Goal: Browse casually

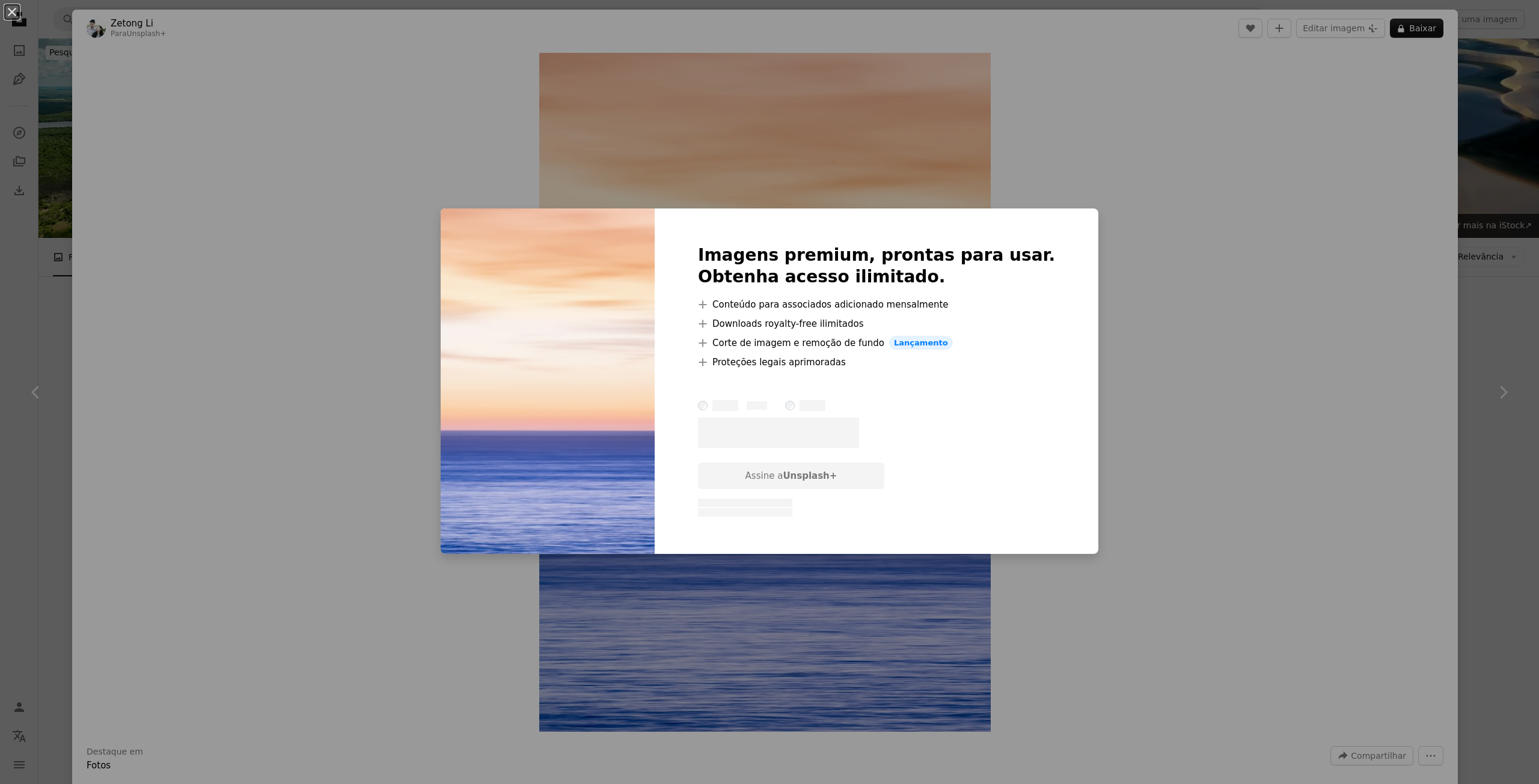
scroll to position [15325, 0]
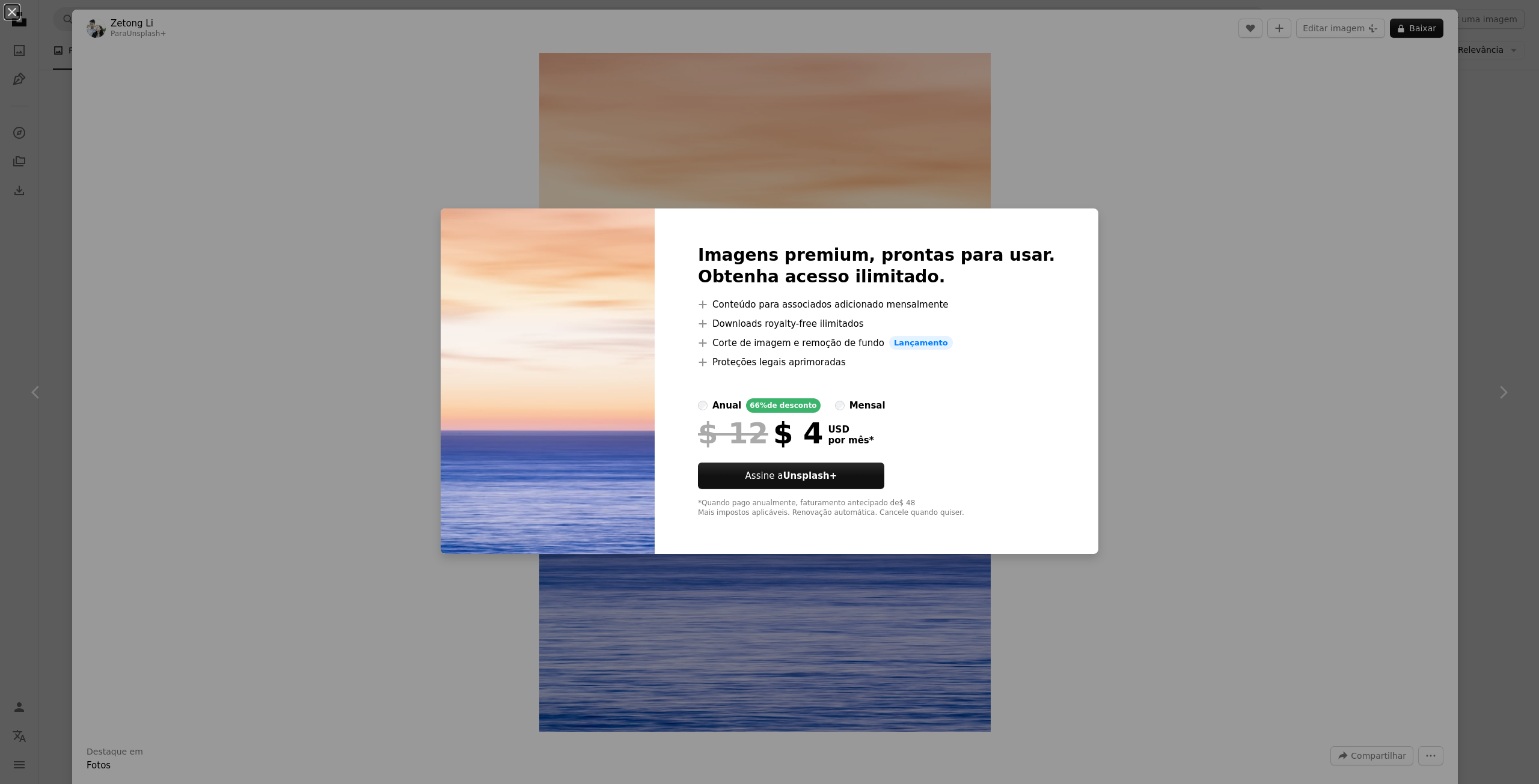
click at [1075, 222] on div "An X shape Imagens premium, prontas para usar. Obtenha acesso ilimitado. A plus…" at bounding box center [770, 392] width 1539 height 784
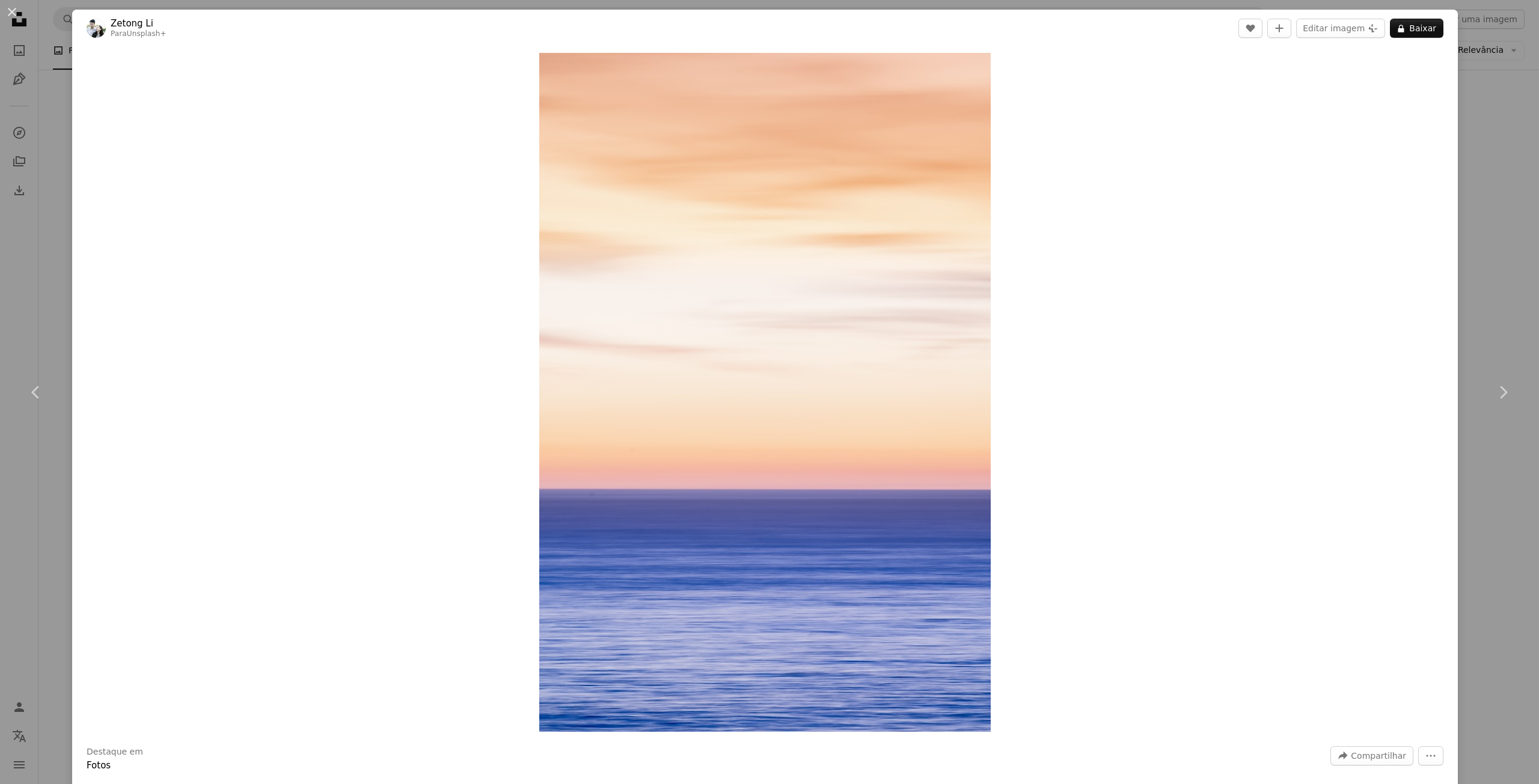
drag, startPoint x: 1321, startPoint y: 121, endPoint x: 1307, endPoint y: 137, distance: 21.3
click at [1307, 137] on div "Zoom in" at bounding box center [764, 392] width 1385 height 691
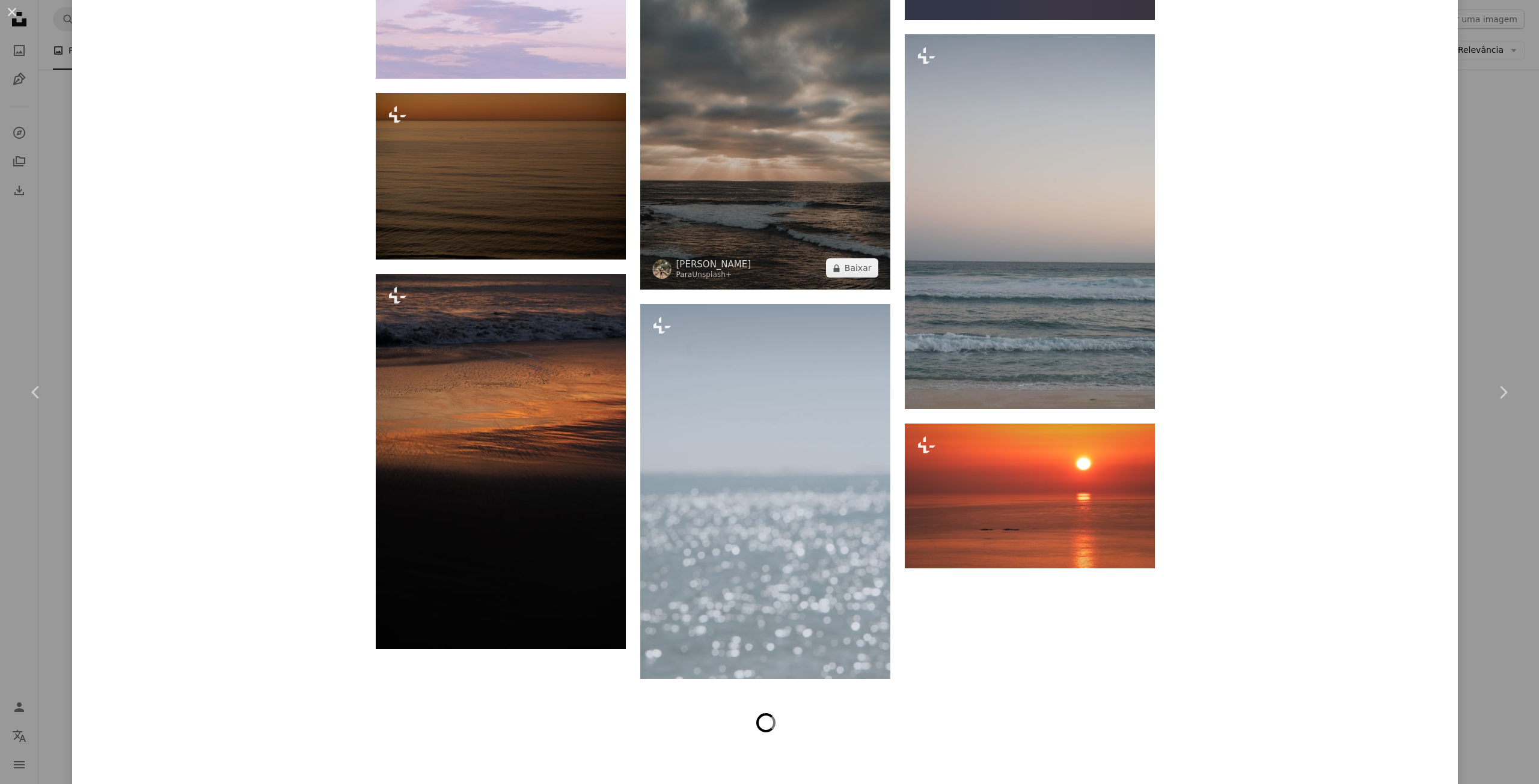
scroll to position [3787, 0]
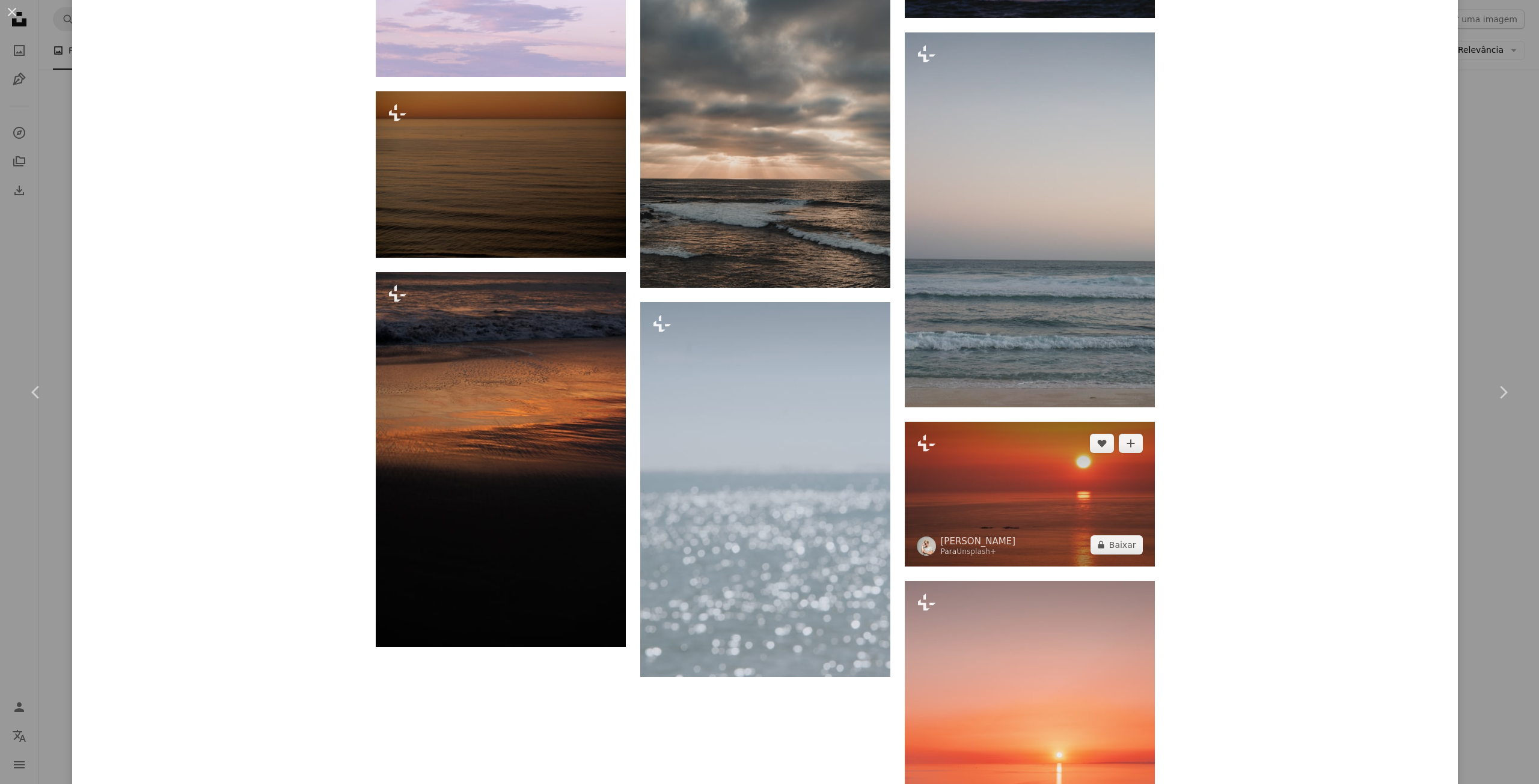
click at [1000, 487] on img at bounding box center [1029, 494] width 250 height 144
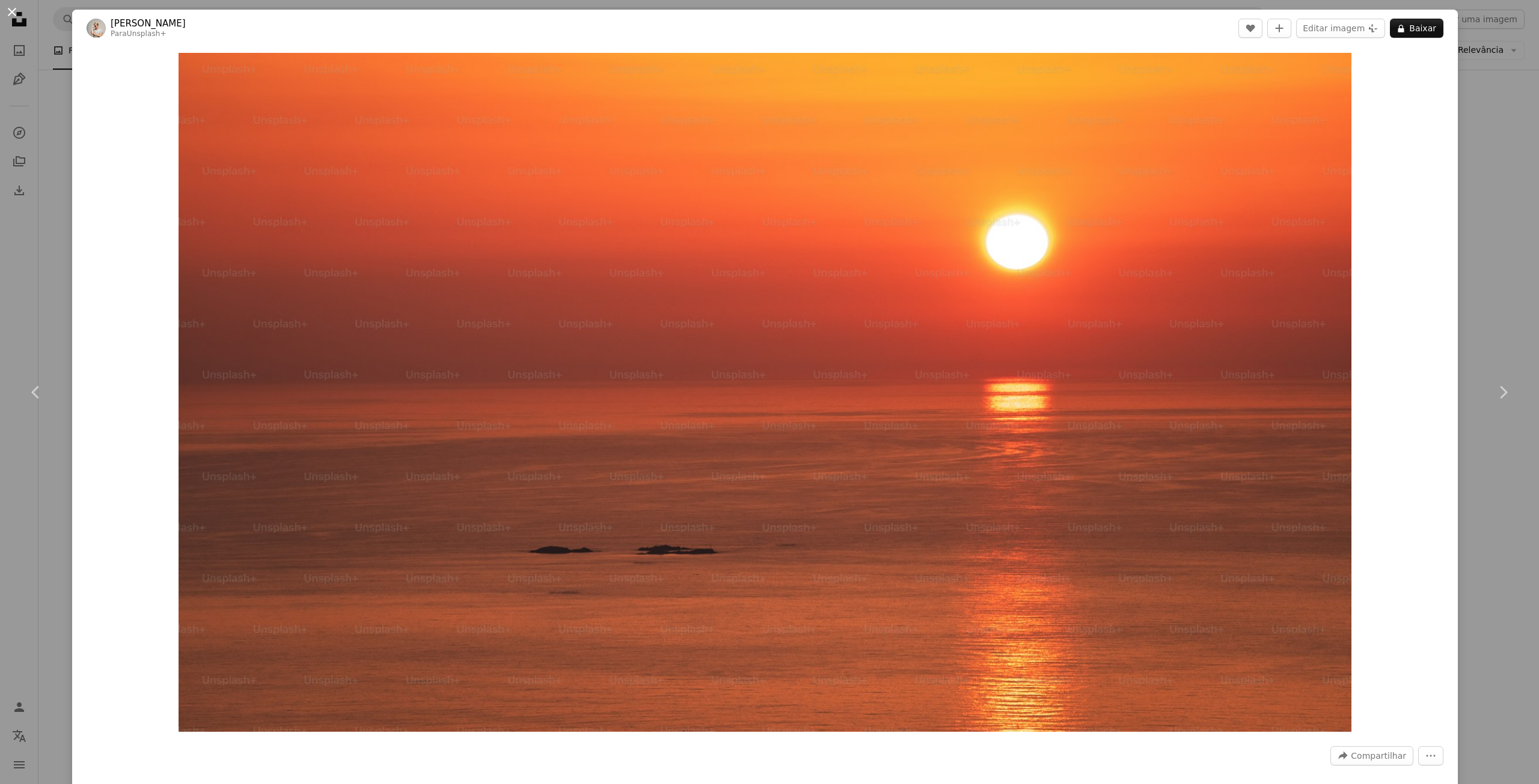
click at [15, 13] on button "An X shape" at bounding box center [12, 12] width 15 height 15
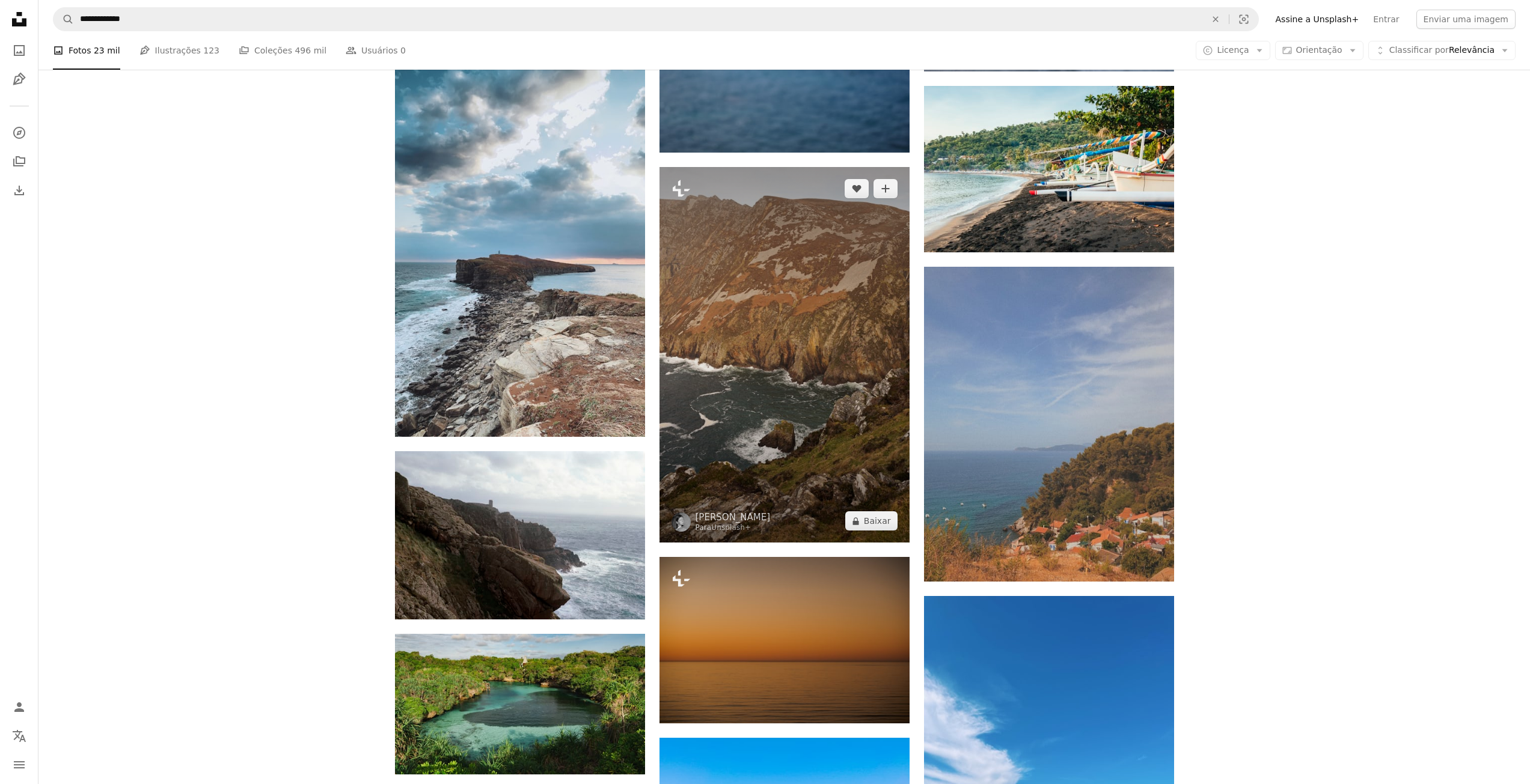
scroll to position [16767, 0]
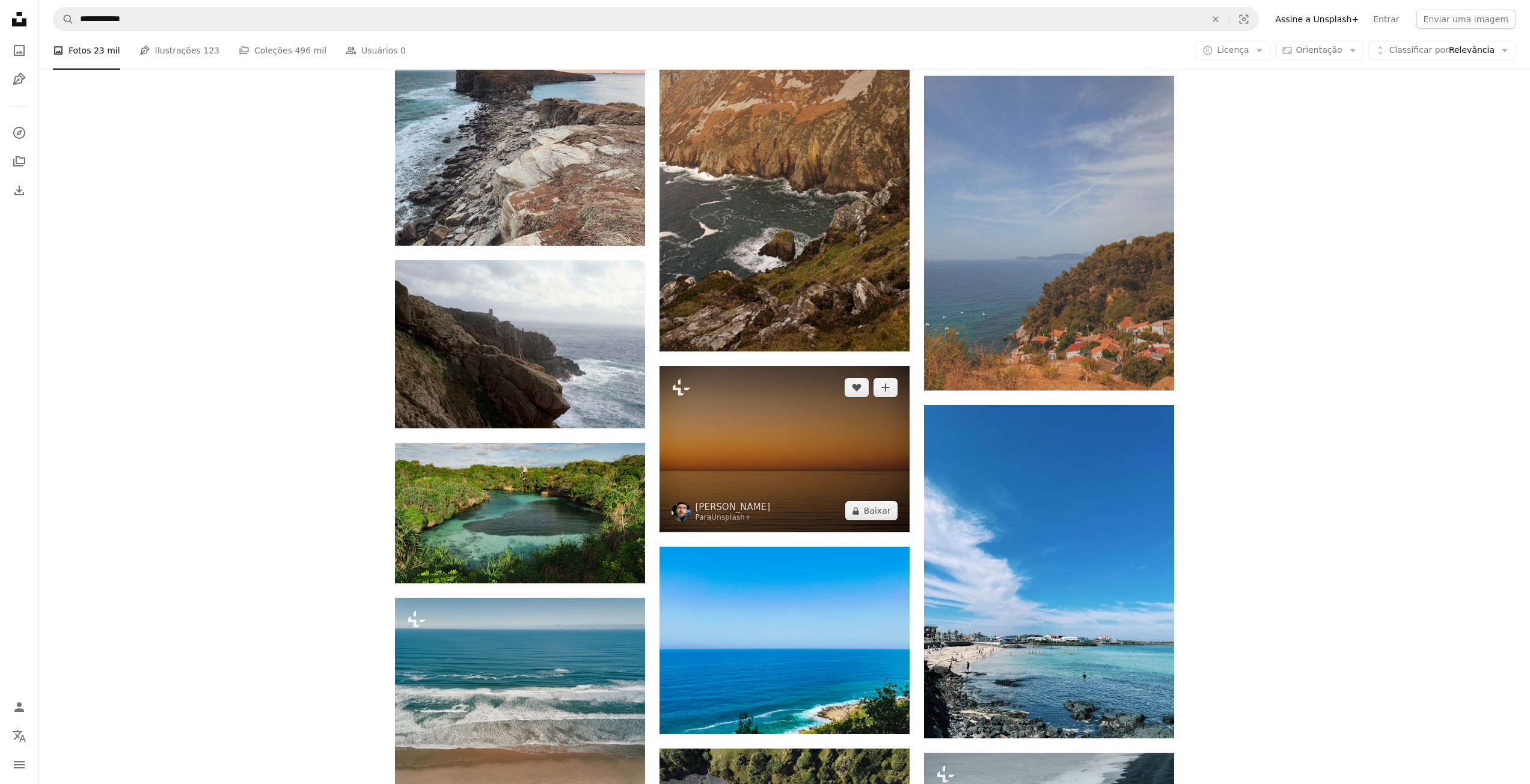
click at [805, 428] on img at bounding box center [784, 449] width 250 height 167
click at [797, 474] on img at bounding box center [784, 449] width 250 height 167
click at [792, 427] on img at bounding box center [784, 449] width 250 height 167
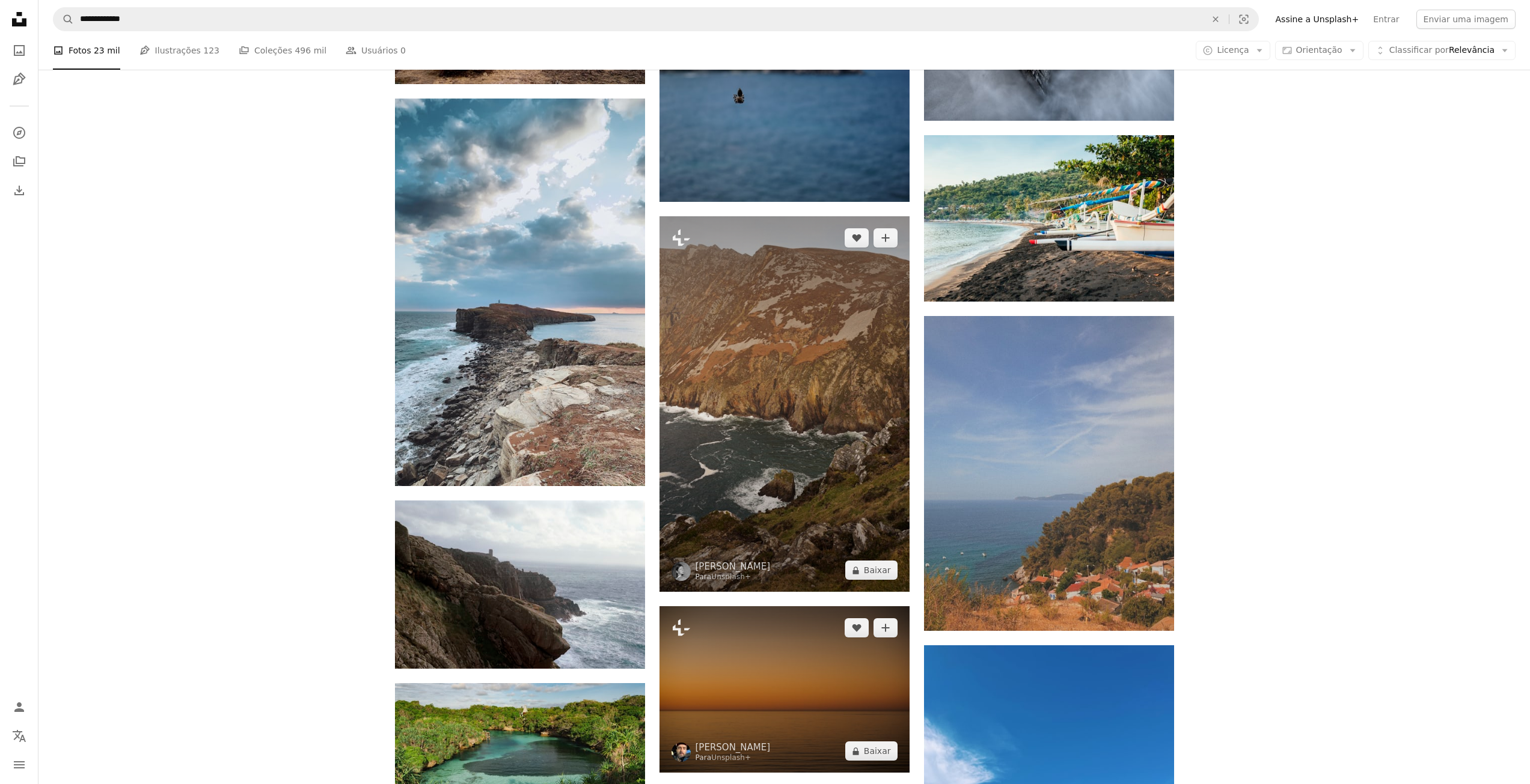
scroll to position [16887, 0]
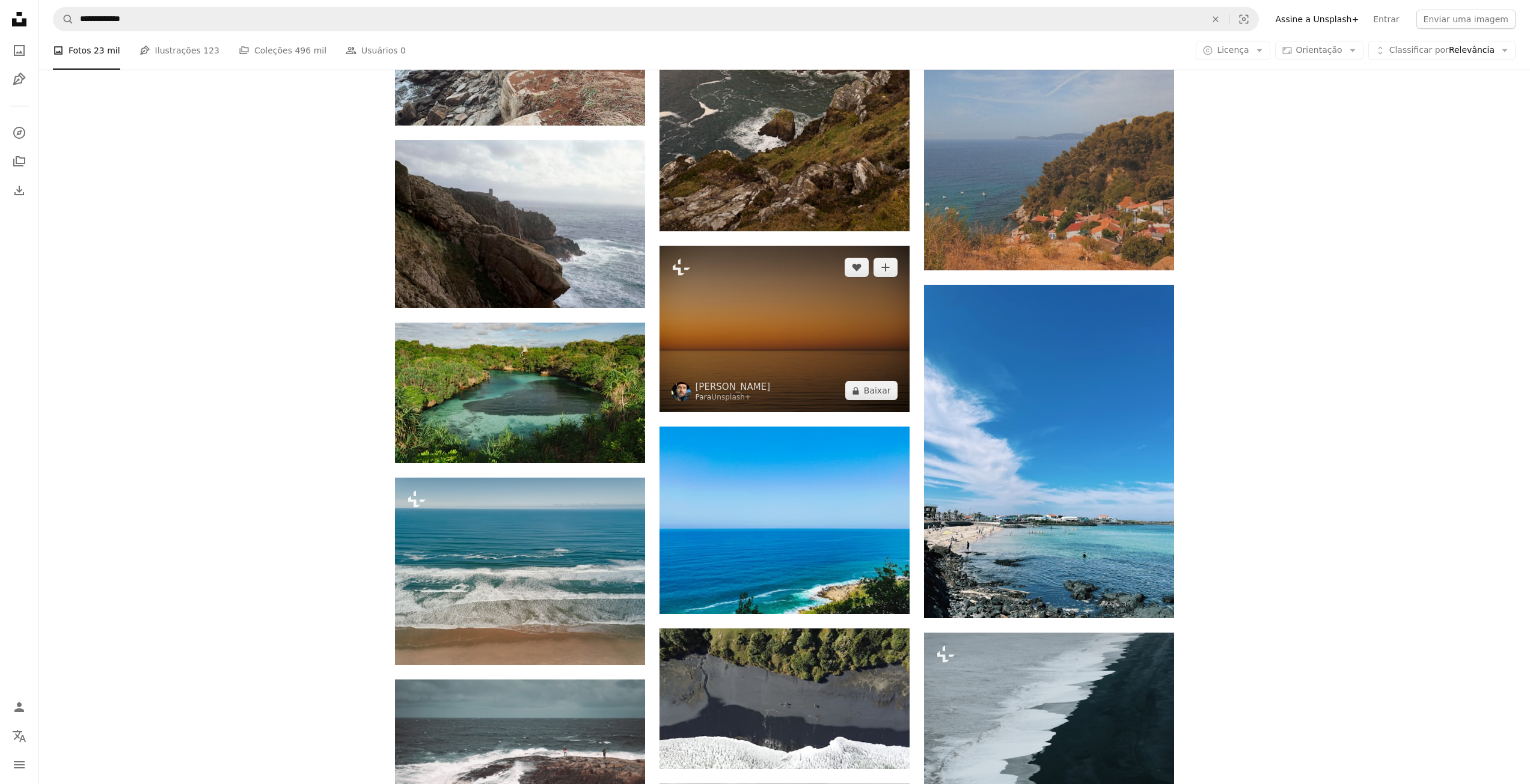
click at [761, 322] on img at bounding box center [784, 329] width 250 height 167
